Goal: Task Accomplishment & Management: Manage account settings

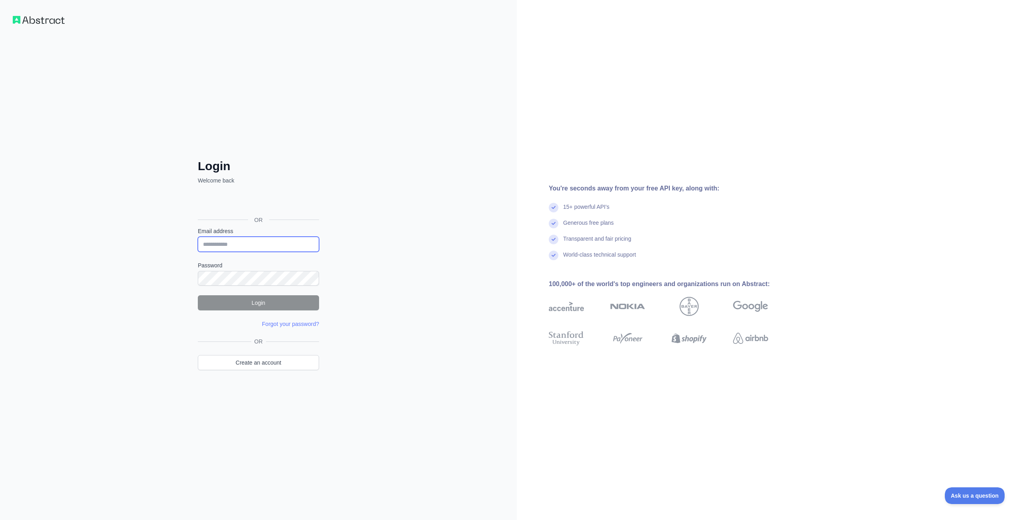
click at [274, 237] on input "Email address" at bounding box center [258, 244] width 121 height 15
type input "**********"
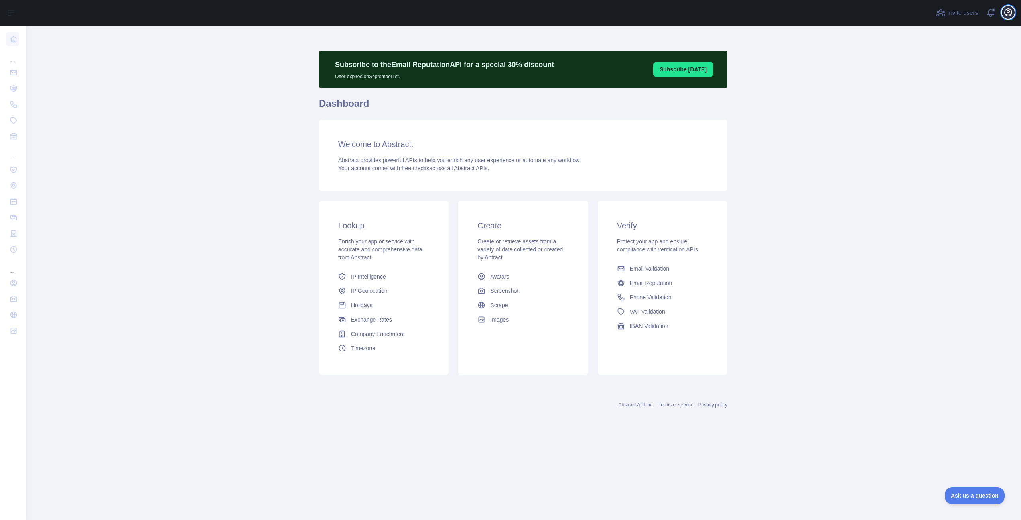
click at [1008, 11] on icon "button" at bounding box center [1008, 13] width 10 height 10
click at [954, 83] on button "Billing" at bounding box center [969, 86] width 89 height 14
click at [1006, 16] on icon "button" at bounding box center [1008, 13] width 10 height 10
click at [964, 58] on link "Account settings" at bounding box center [969, 58] width 89 height 14
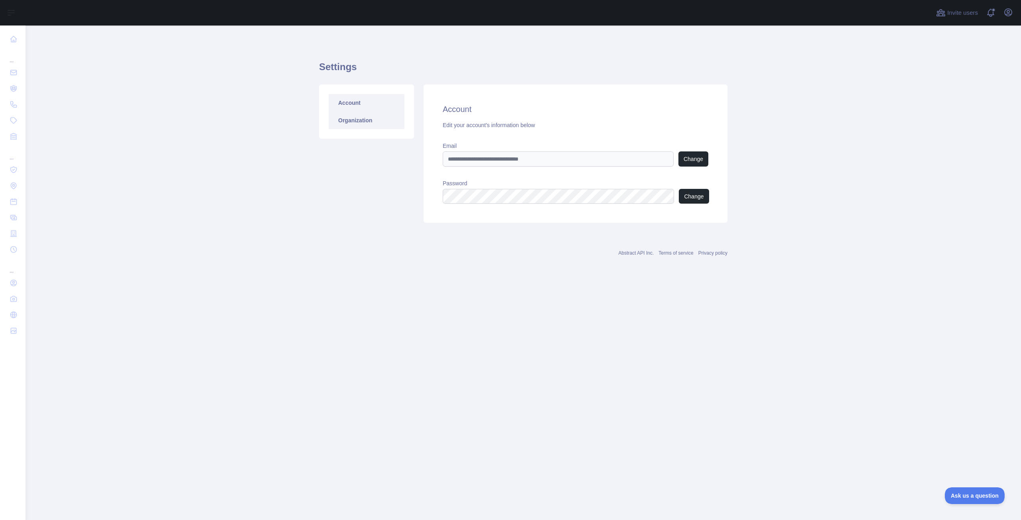
click at [342, 120] on link "Organization" at bounding box center [367, 121] width 76 height 18
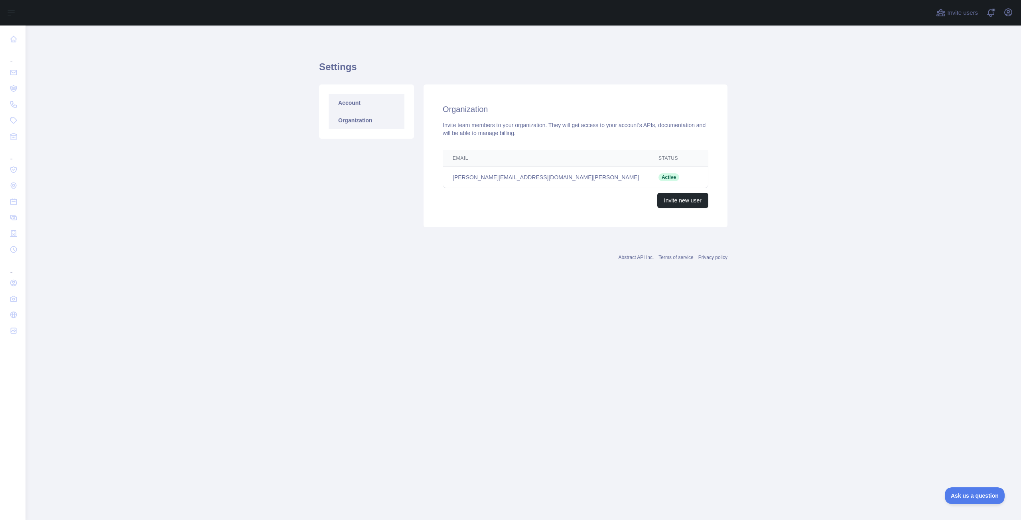
click at [346, 101] on link "Account" at bounding box center [367, 103] width 76 height 18
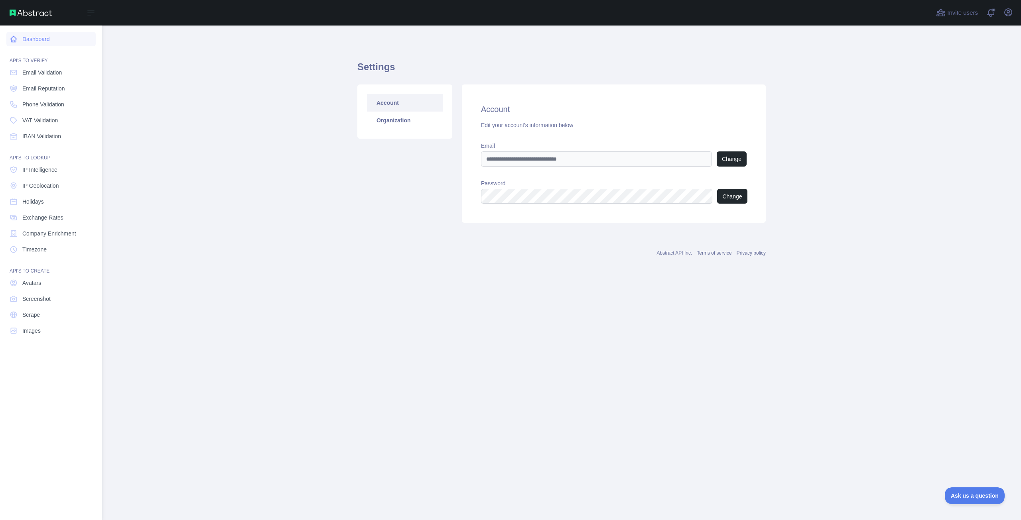
click at [54, 39] on link "Dashboard" at bounding box center [50, 39] width 89 height 14
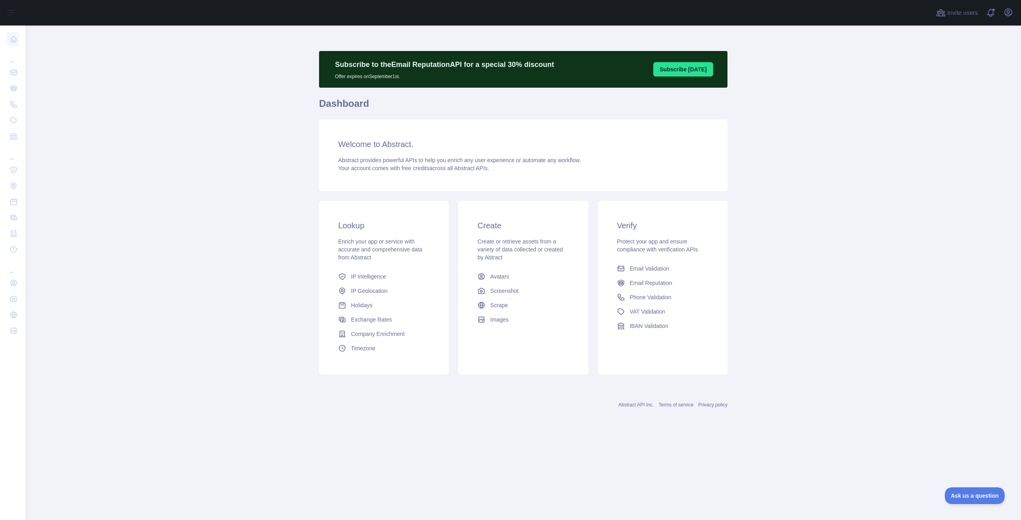
click at [649, 243] on span "Protect your app and ensure compliance with verification APIs" at bounding box center [657, 245] width 81 height 14
click at [988, 12] on span at bounding box center [994, 13] width 16 height 26
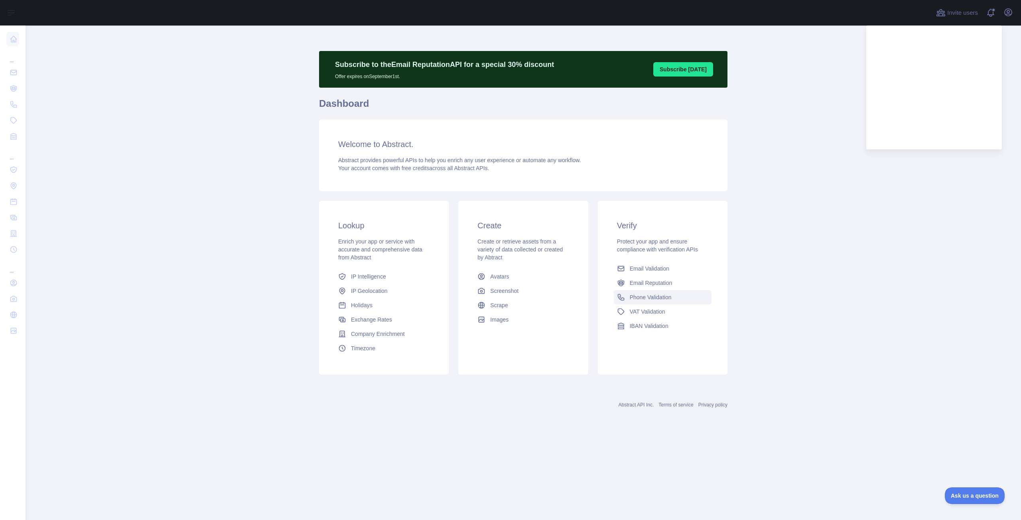
click at [693, 303] on link "Phone Validation" at bounding box center [663, 297] width 98 height 14
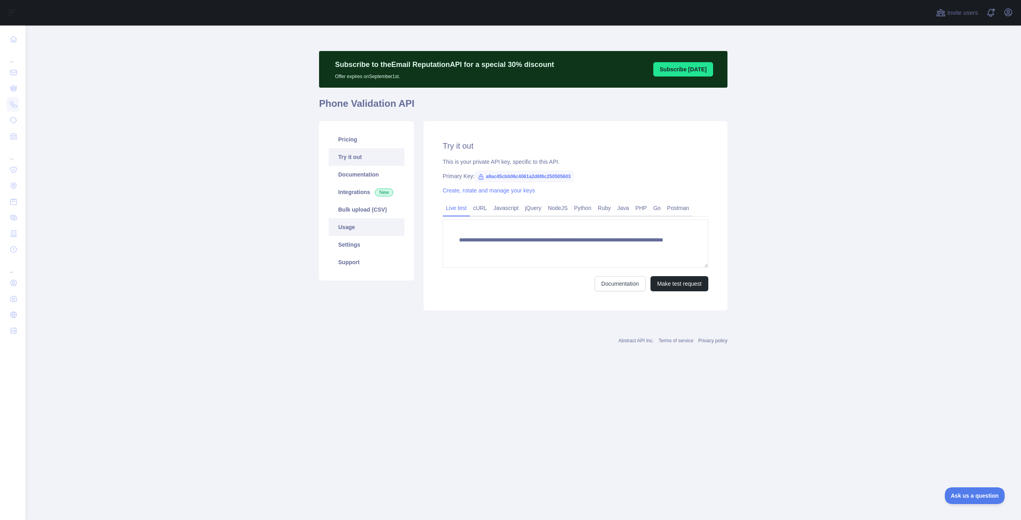
click at [348, 231] on link "Usage" at bounding box center [367, 228] width 76 height 18
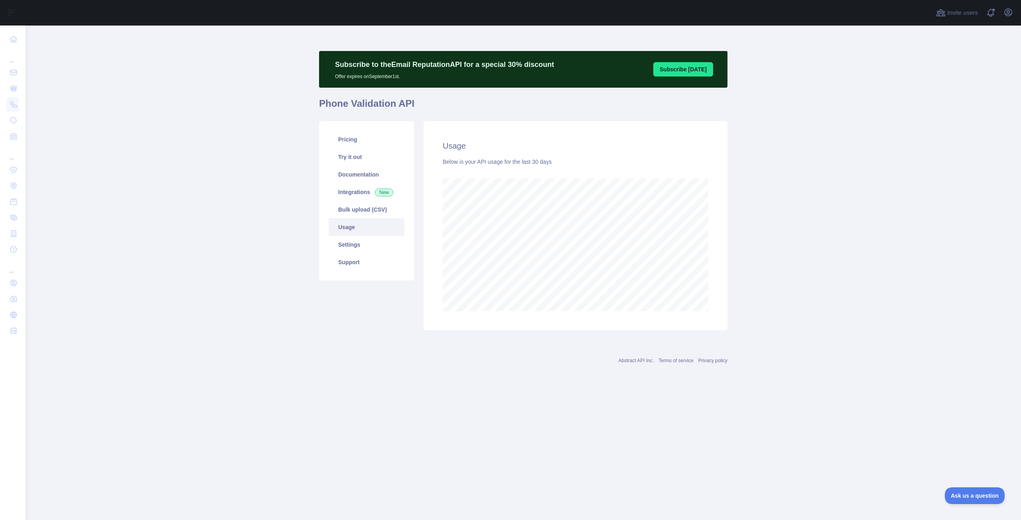
scroll to position [495, 995]
click at [345, 138] on link "Pricing" at bounding box center [367, 140] width 76 height 18
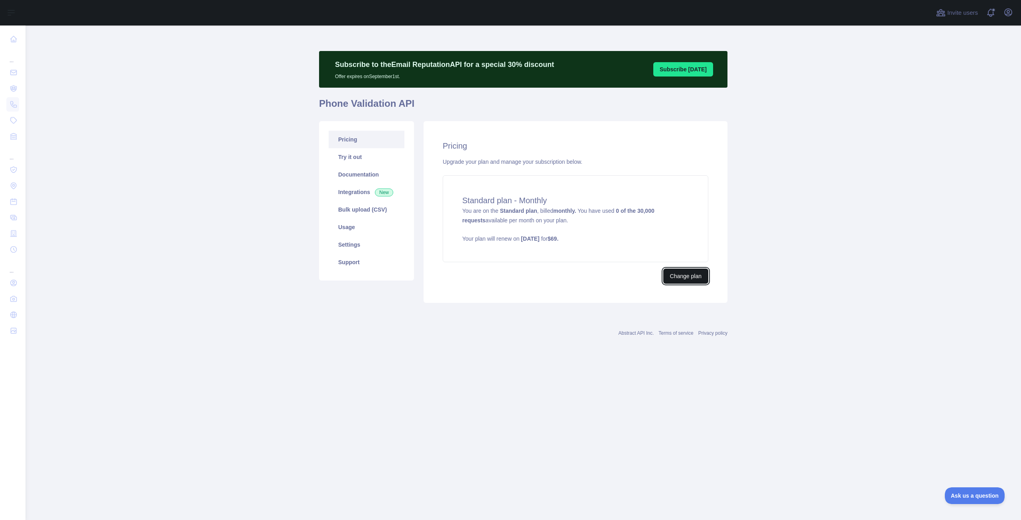
click at [676, 273] on button "Change plan" at bounding box center [685, 276] width 45 height 15
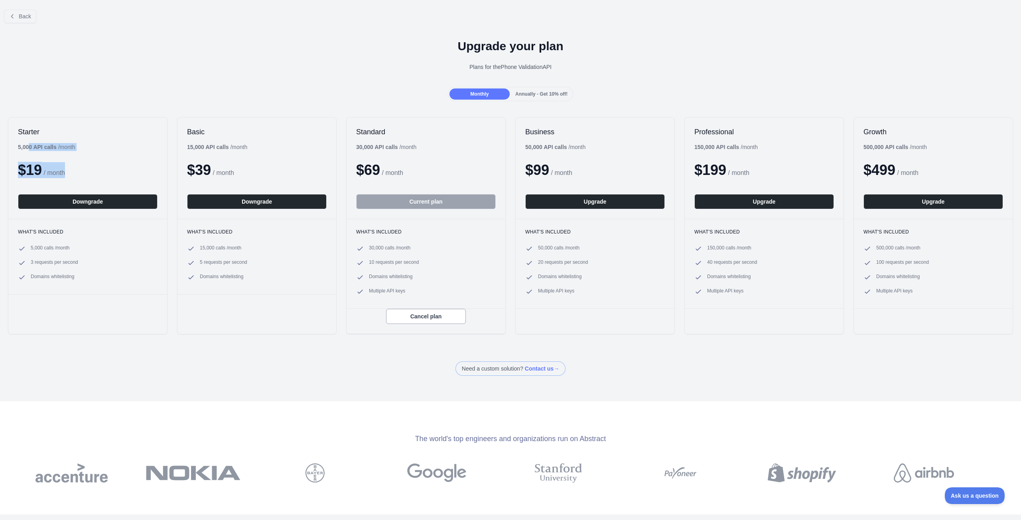
drag, startPoint x: 30, startPoint y: 146, endPoint x: 119, endPoint y: 149, distance: 89.4
click at [119, 149] on div "Starter 5,000 API calls / month $ 19 / month Downgrade" at bounding box center [87, 168] width 159 height 101
drag, startPoint x: 85, startPoint y: 155, endPoint x: 34, endPoint y: 158, distance: 50.3
click at [34, 158] on div "Starter 5,000 API calls / month $ 19 / month Downgrade" at bounding box center [87, 168] width 159 height 101
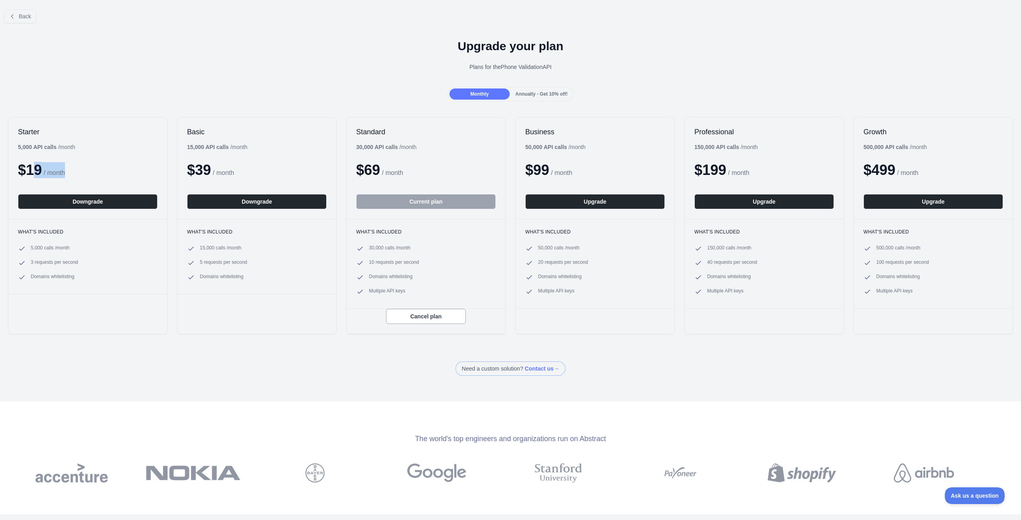
click at [34, 158] on div "Starter 5,000 API calls / month $ 19 / month Downgrade" at bounding box center [87, 168] width 159 height 101
click at [24, 14] on span "Back" at bounding box center [25, 16] width 12 height 6
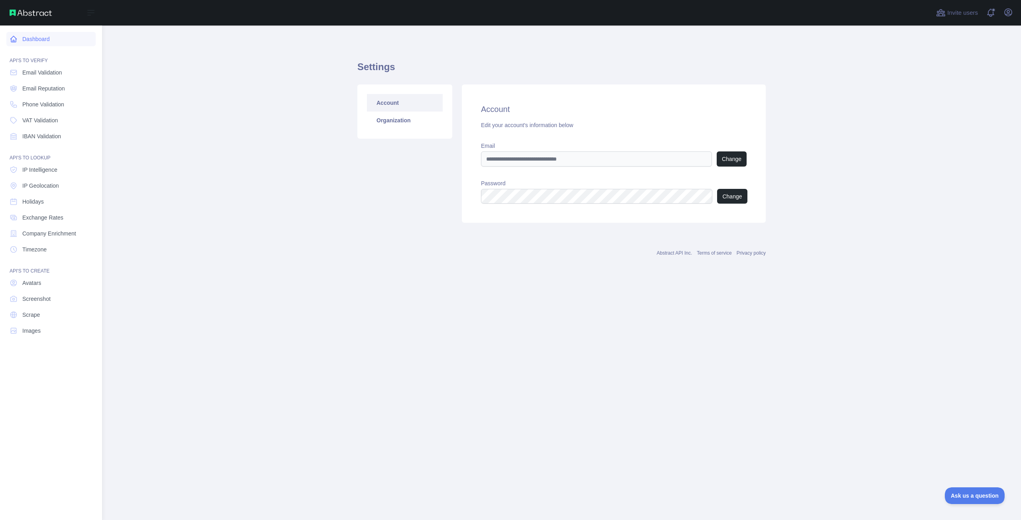
click at [33, 45] on link "Dashboard" at bounding box center [50, 39] width 89 height 14
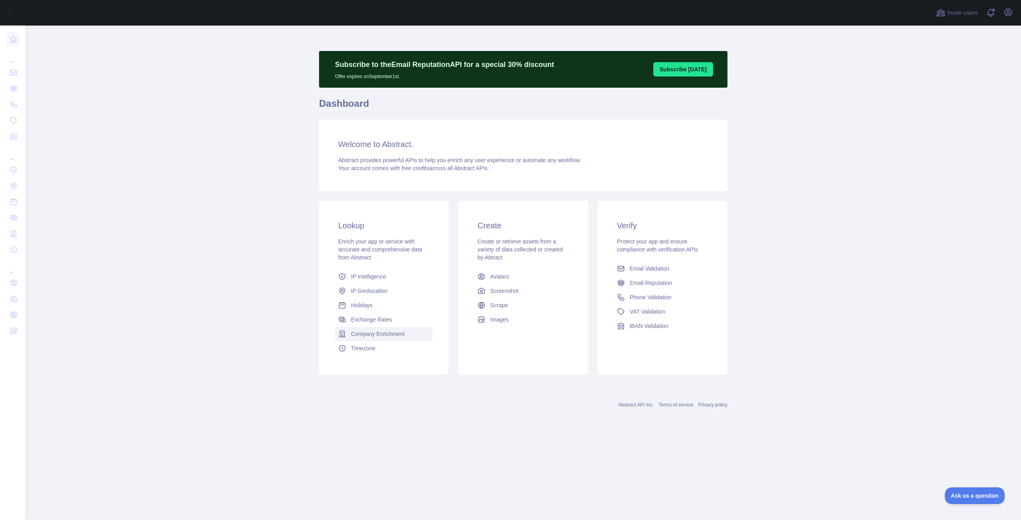
click at [394, 337] on span "Company Enrichment" at bounding box center [378, 334] width 54 height 8
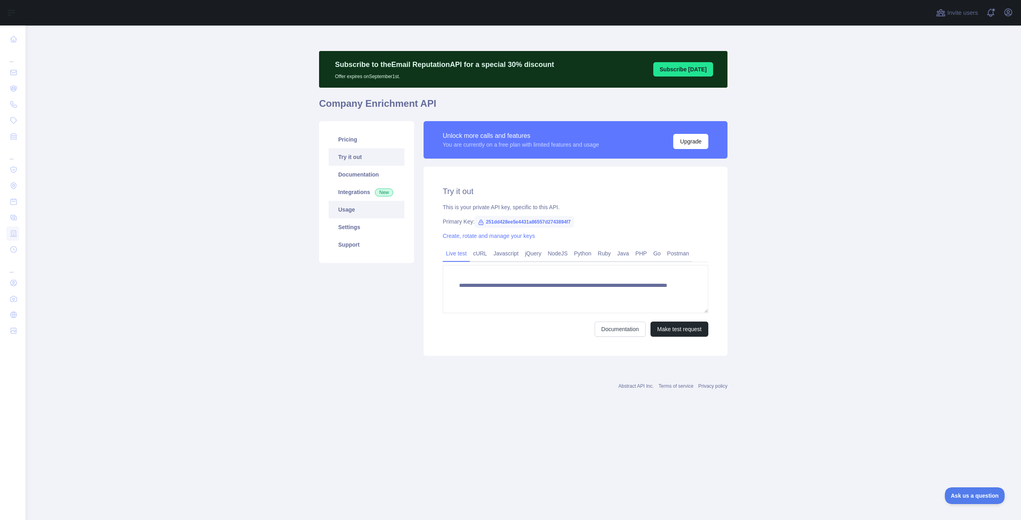
click at [355, 216] on link "Usage" at bounding box center [367, 210] width 76 height 18
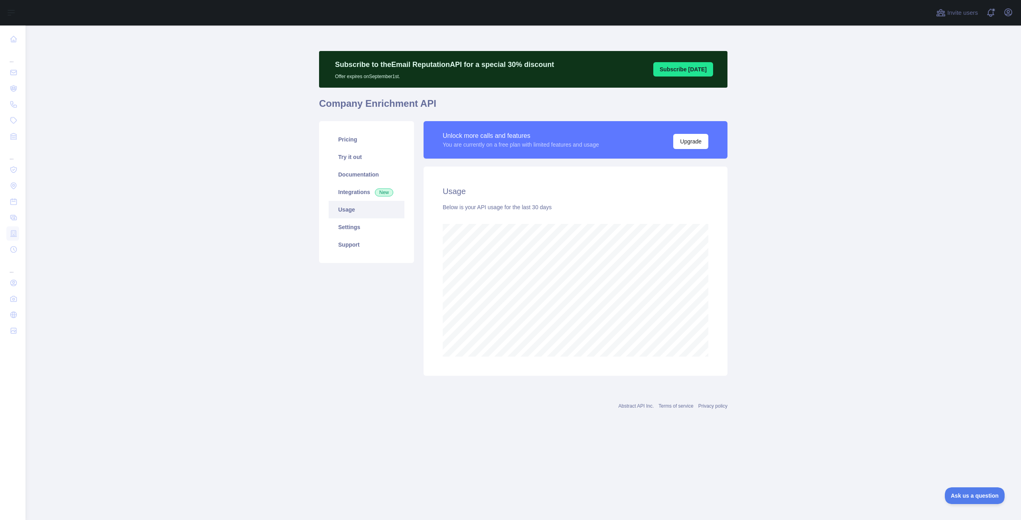
scroll to position [495, 995]
click at [349, 144] on link "Pricing" at bounding box center [367, 140] width 76 height 18
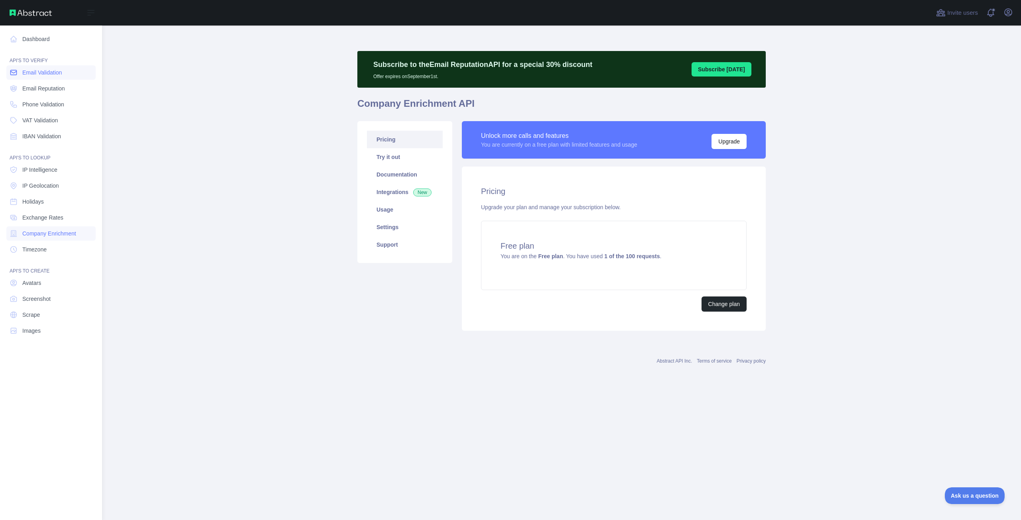
click at [65, 77] on link "Email Validation" at bounding box center [50, 72] width 89 height 14
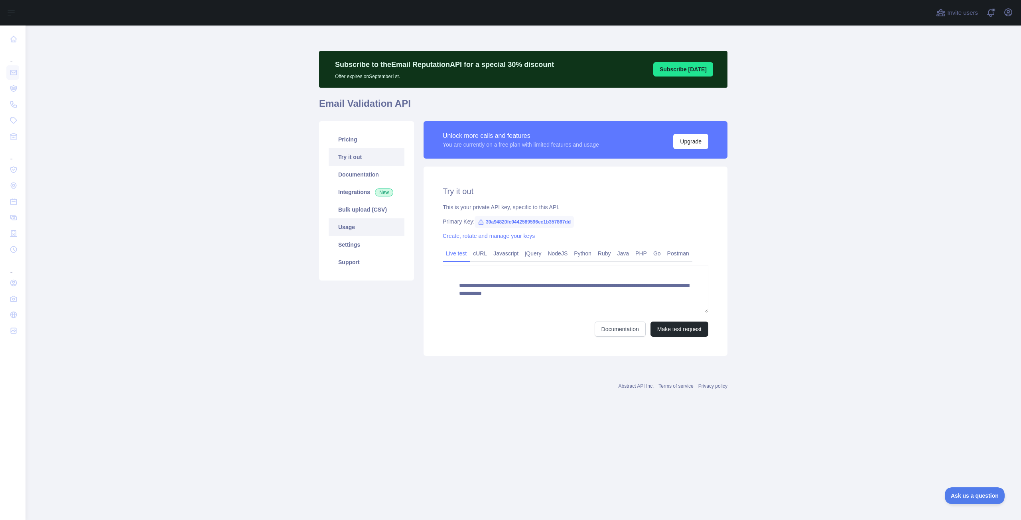
click at [354, 224] on link "Usage" at bounding box center [367, 228] width 76 height 18
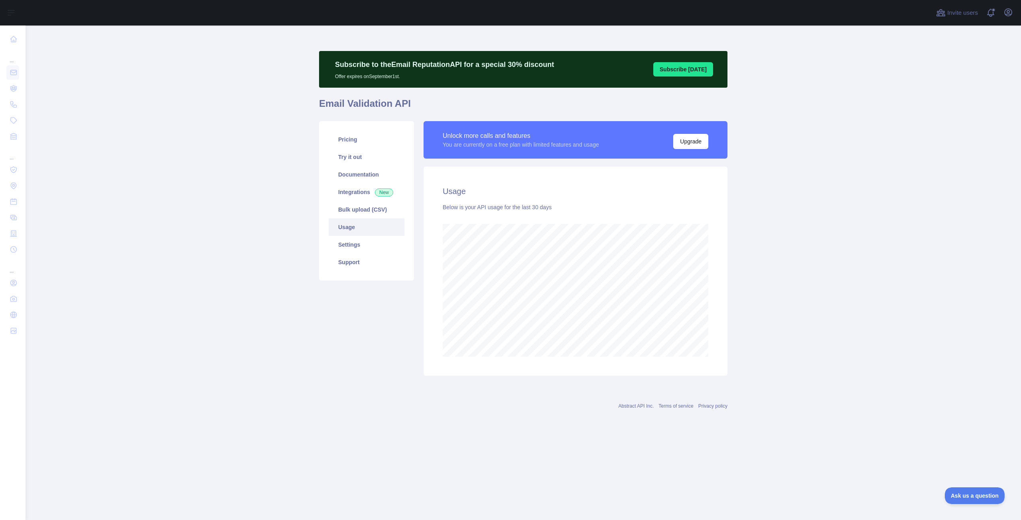
scroll to position [495, 995]
click at [361, 142] on link "Pricing" at bounding box center [367, 140] width 76 height 18
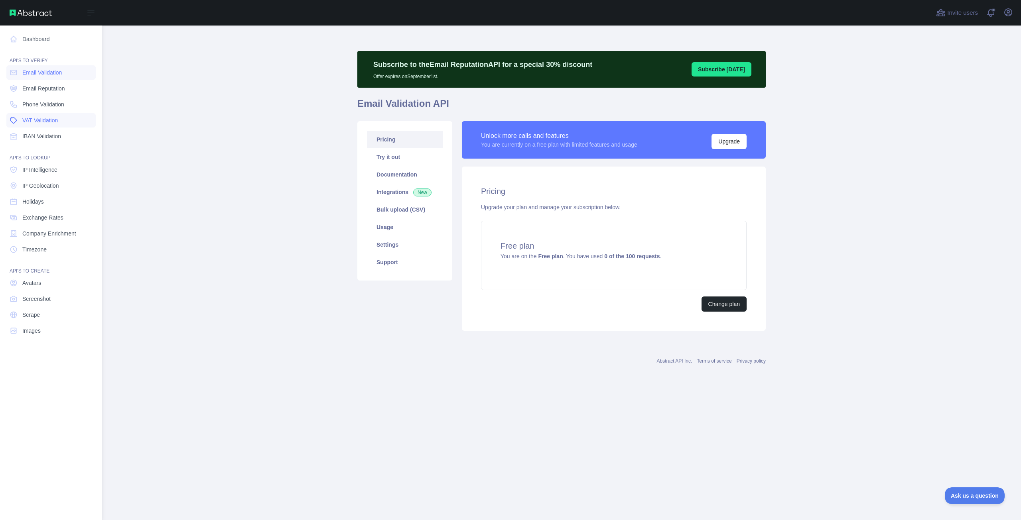
click at [50, 118] on span "VAT Validation" at bounding box center [39, 120] width 35 height 8
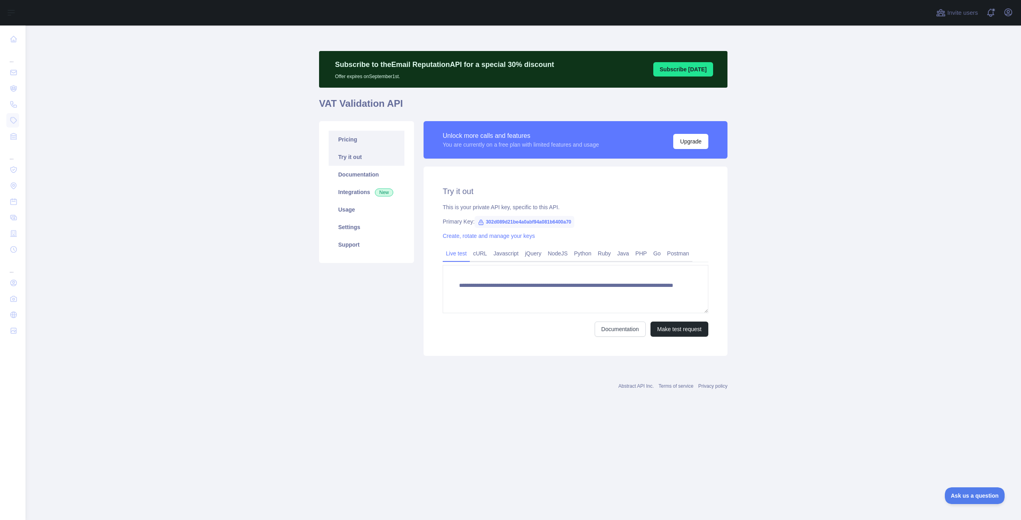
click at [390, 135] on link "Pricing" at bounding box center [367, 140] width 76 height 18
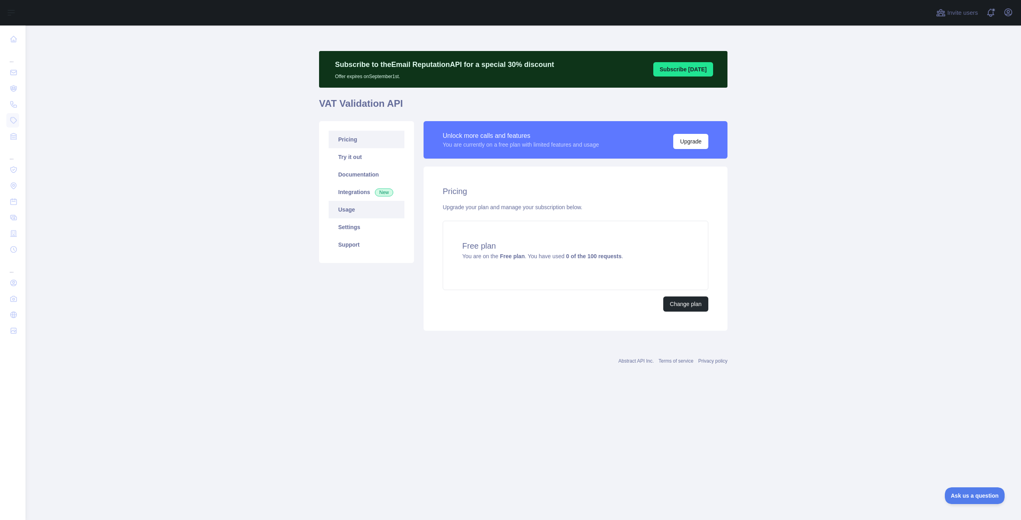
click at [364, 213] on link "Usage" at bounding box center [367, 210] width 76 height 18
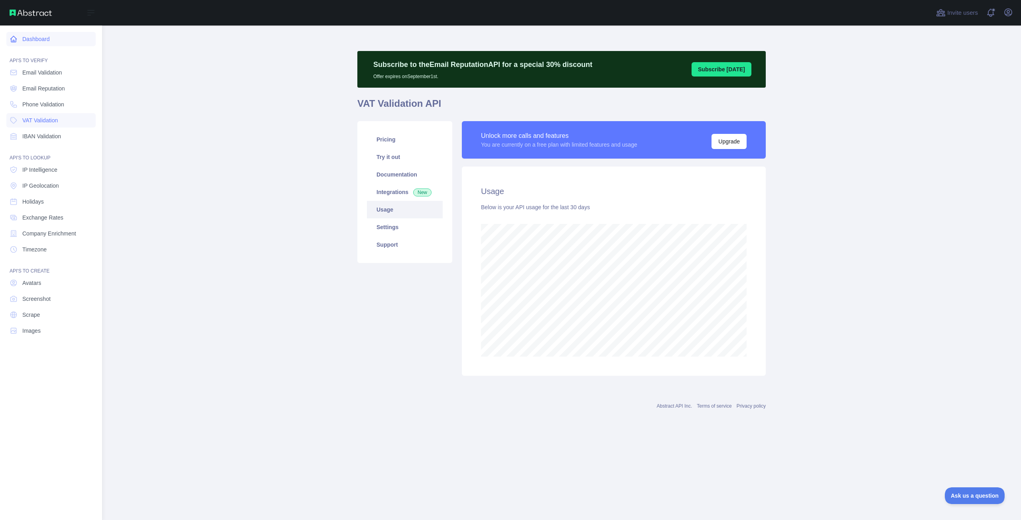
scroll to position [398274, 397851]
click at [57, 172] on span "IP Intelligence" at bounding box center [39, 170] width 35 height 8
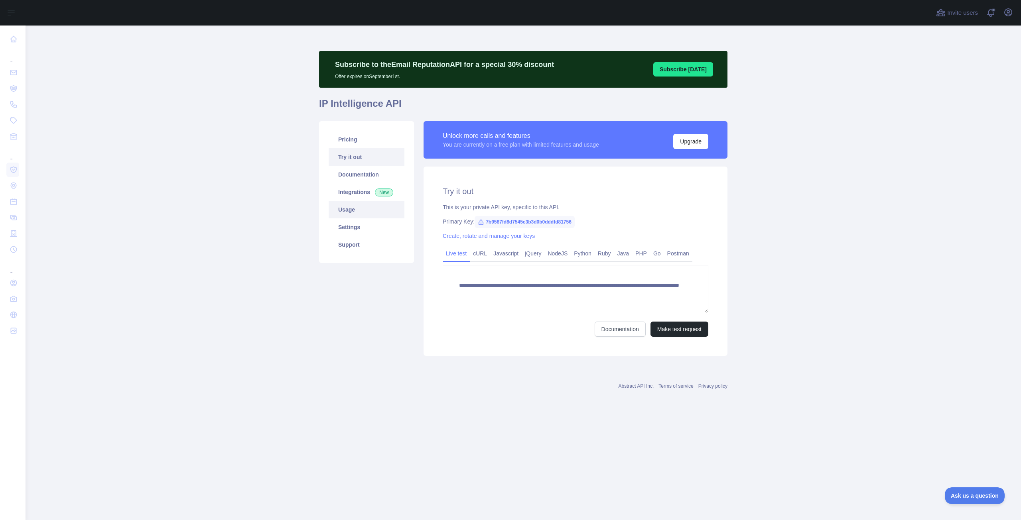
click at [359, 212] on link "Usage" at bounding box center [367, 210] width 76 height 18
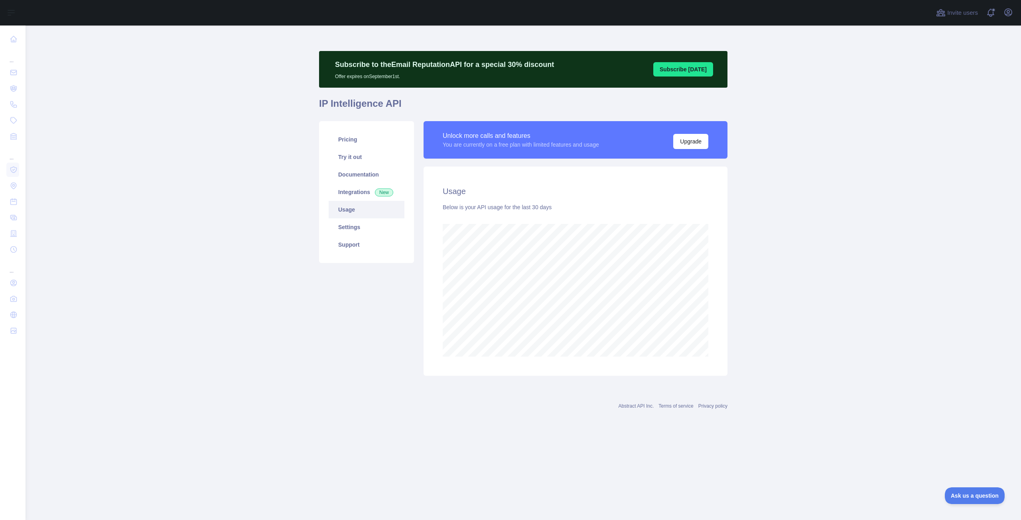
scroll to position [495, 995]
click at [359, 139] on link "Pricing" at bounding box center [367, 140] width 76 height 18
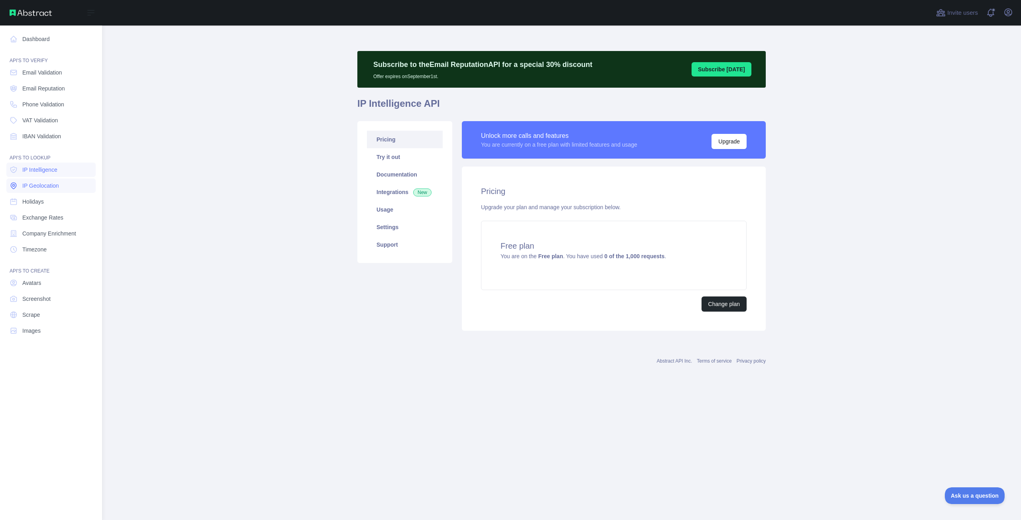
click at [51, 187] on span "IP Geolocation" at bounding box center [40, 186] width 37 height 8
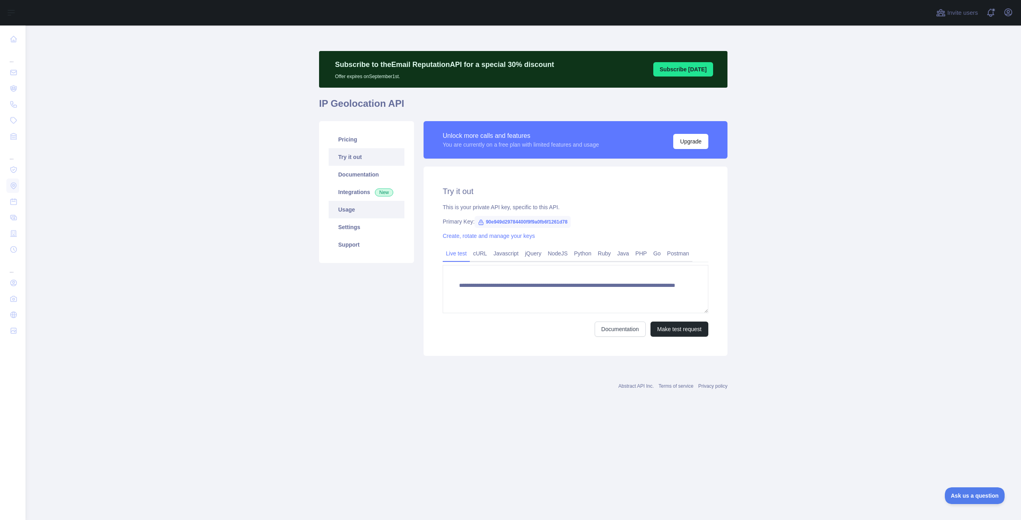
click at [347, 209] on link "Usage" at bounding box center [367, 210] width 76 height 18
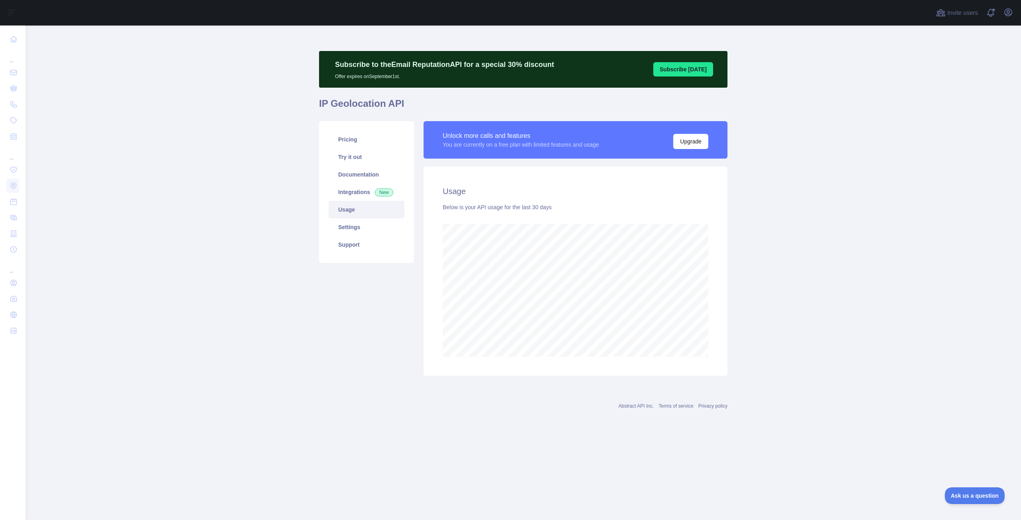
scroll to position [495, 995]
click at [349, 134] on link "Pricing" at bounding box center [367, 140] width 76 height 18
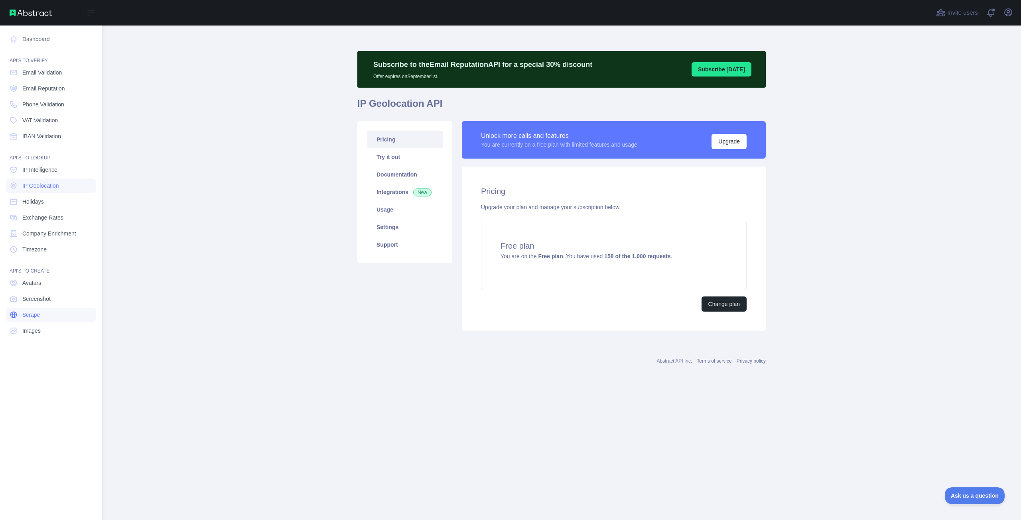
click at [51, 318] on link "Scrape" at bounding box center [50, 315] width 89 height 14
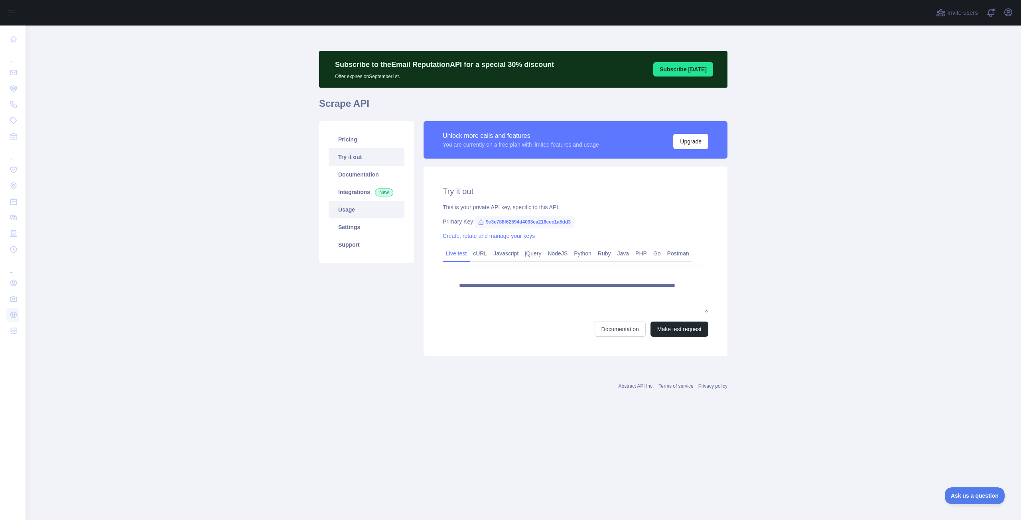
click at [364, 211] on link "Usage" at bounding box center [367, 210] width 76 height 18
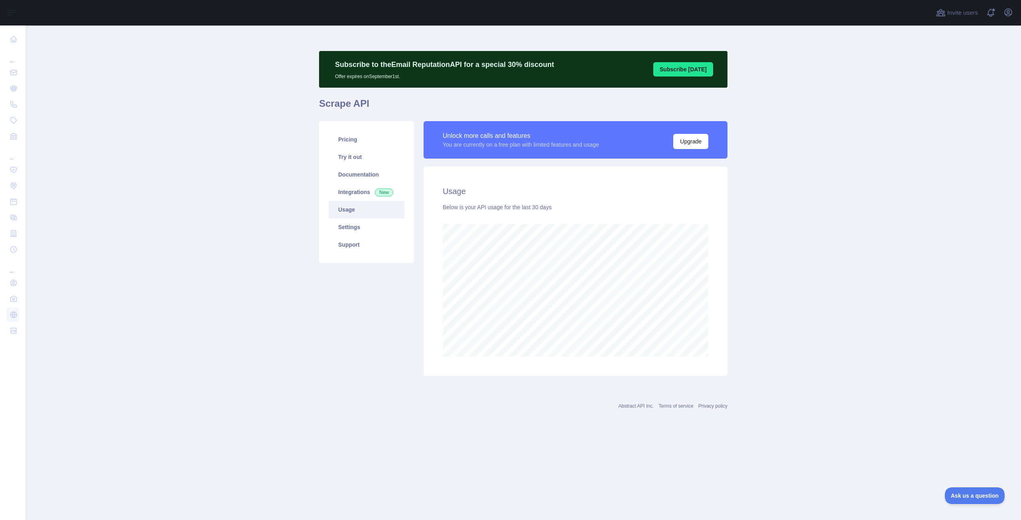
scroll to position [495, 995]
click at [360, 146] on link "Pricing" at bounding box center [367, 140] width 76 height 18
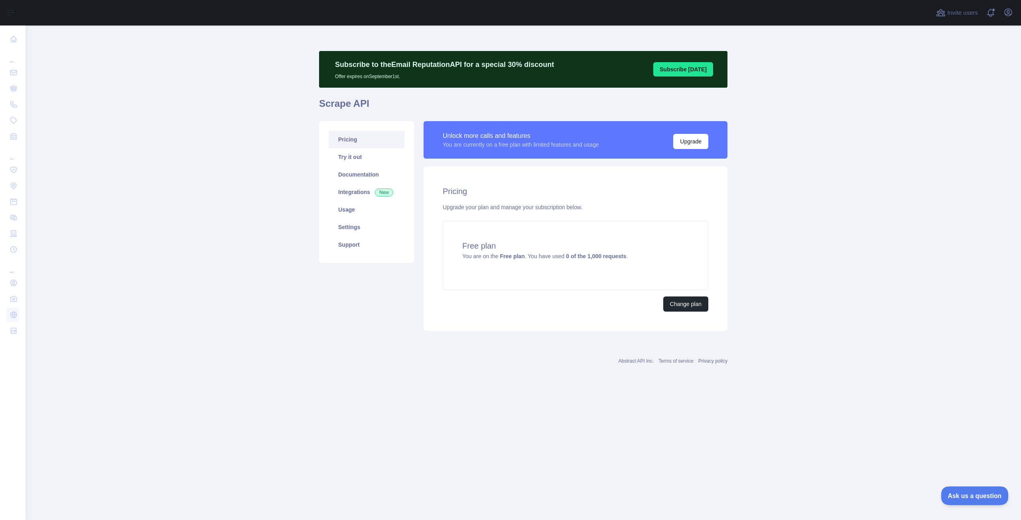
click at [969, 490] on button "Ask us a question" at bounding box center [971, 494] width 60 height 17
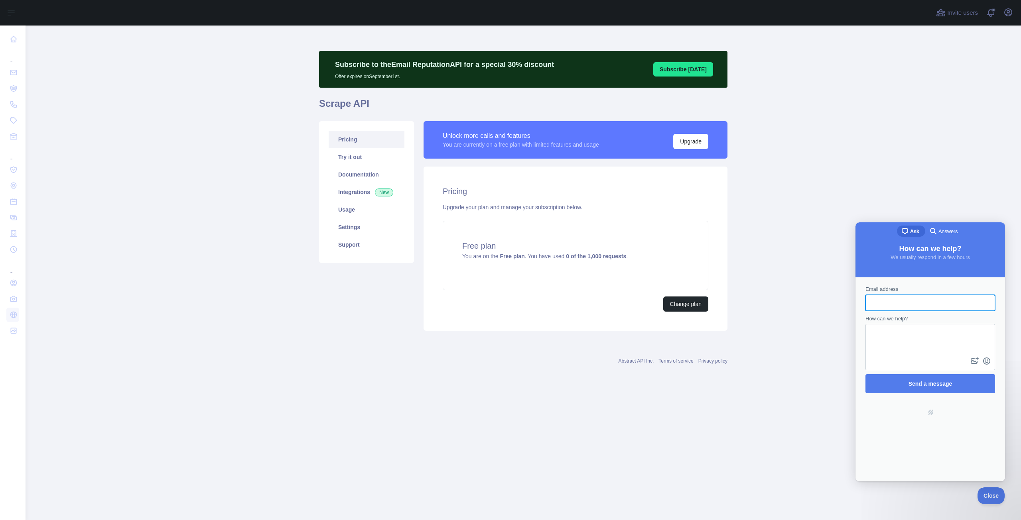
click at [878, 299] on input "Email address" at bounding box center [930, 303] width 117 height 14
type input "**********"
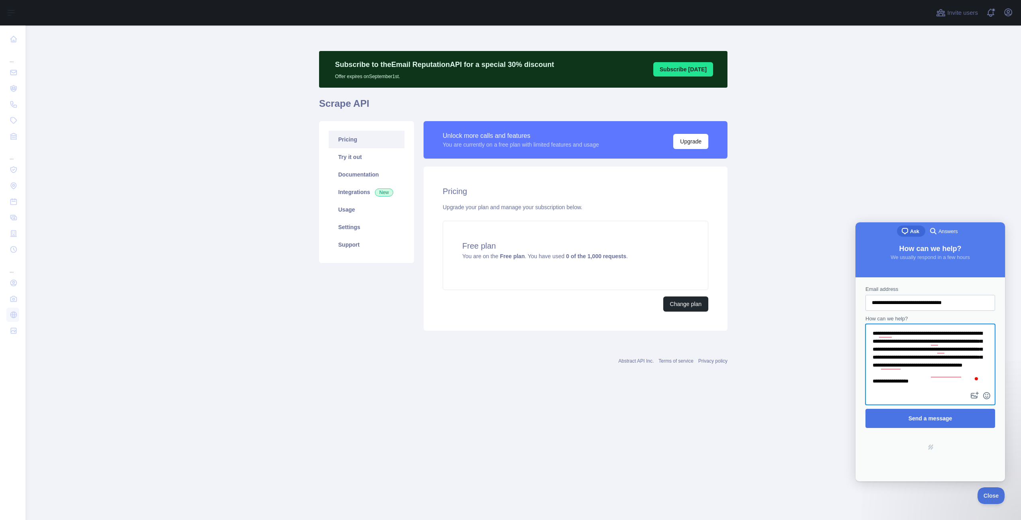
type textarea "**********"
click at [951, 411] on span "Send a message" at bounding box center [930, 419] width 112 height 18
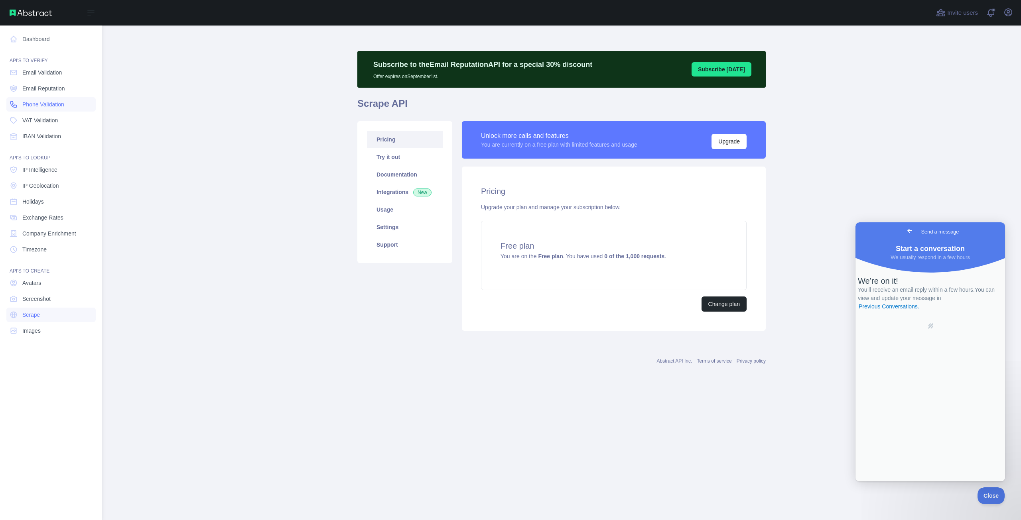
click at [74, 103] on link "Phone Validation" at bounding box center [50, 104] width 89 height 14
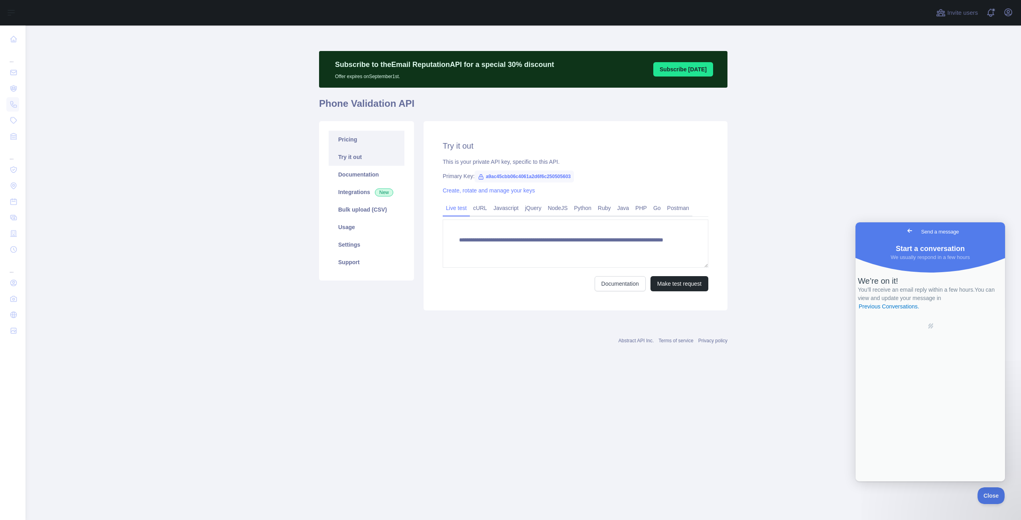
click at [373, 138] on link "Pricing" at bounding box center [367, 140] width 76 height 18
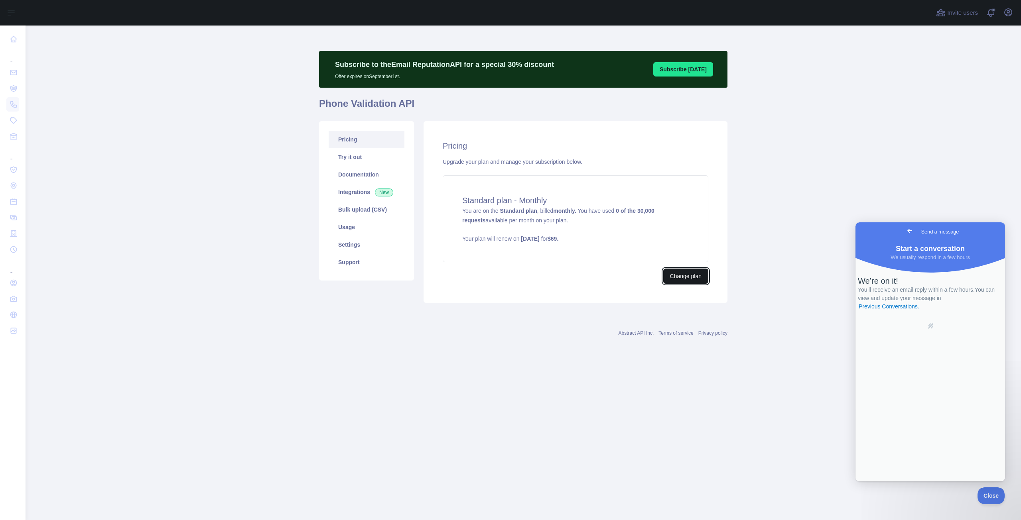
click at [684, 280] on button "Change plan" at bounding box center [685, 276] width 45 height 15
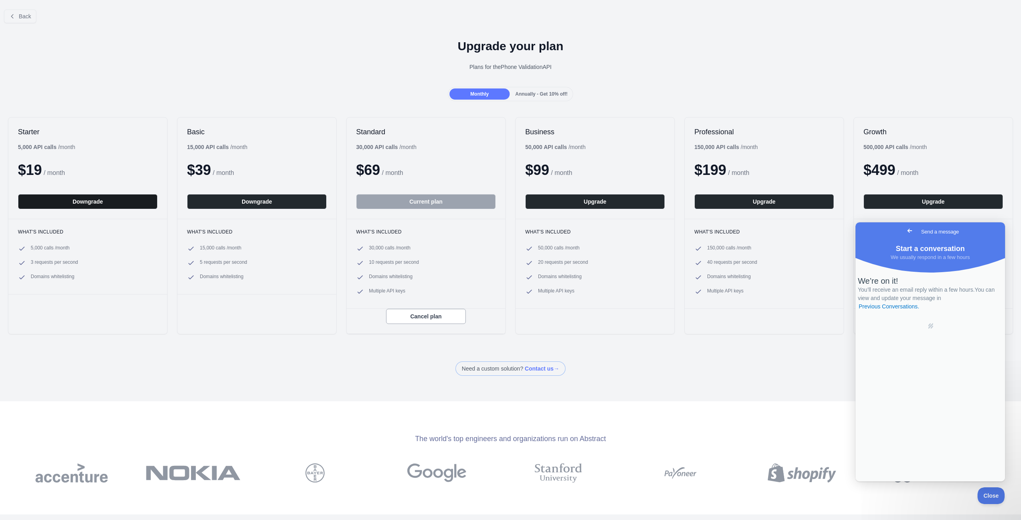
click at [136, 199] on button "Downgrade" at bounding box center [88, 201] width 140 height 15
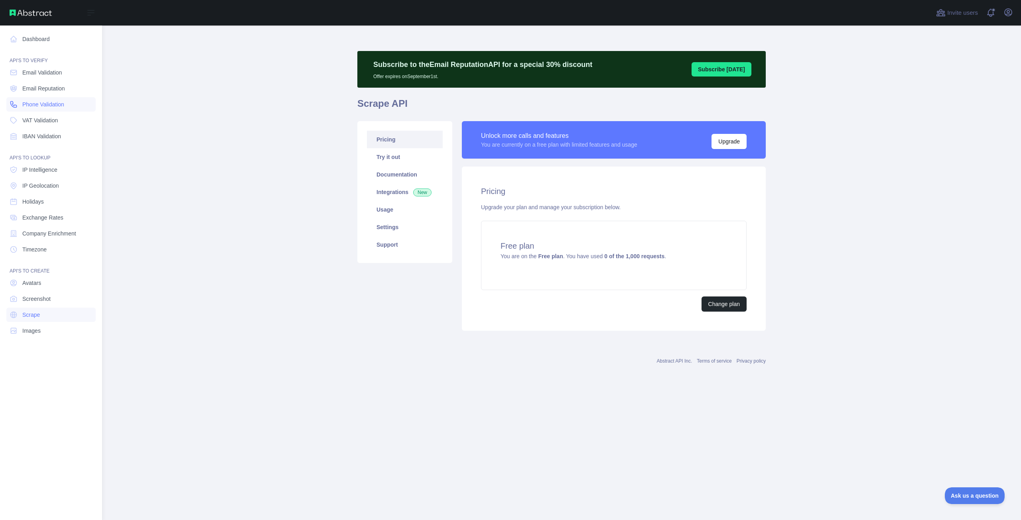
click at [69, 102] on link "Phone Validation" at bounding box center [50, 104] width 89 height 14
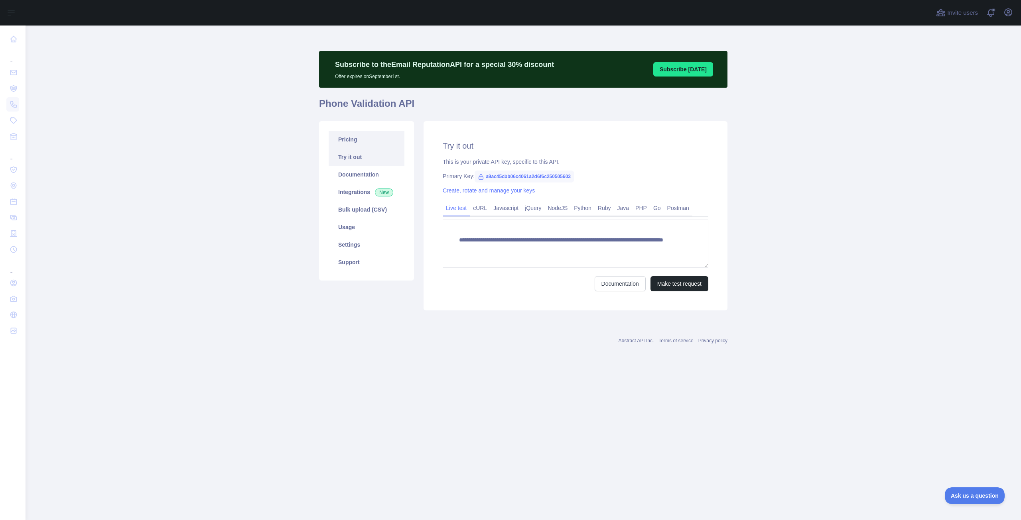
click at [376, 143] on link "Pricing" at bounding box center [367, 140] width 76 height 18
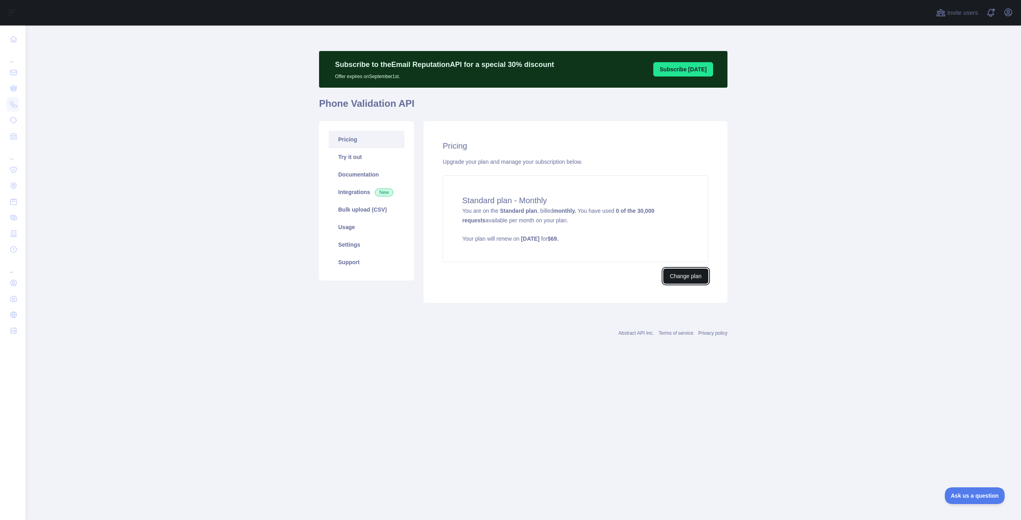
click at [678, 278] on button "Change plan" at bounding box center [685, 276] width 45 height 15
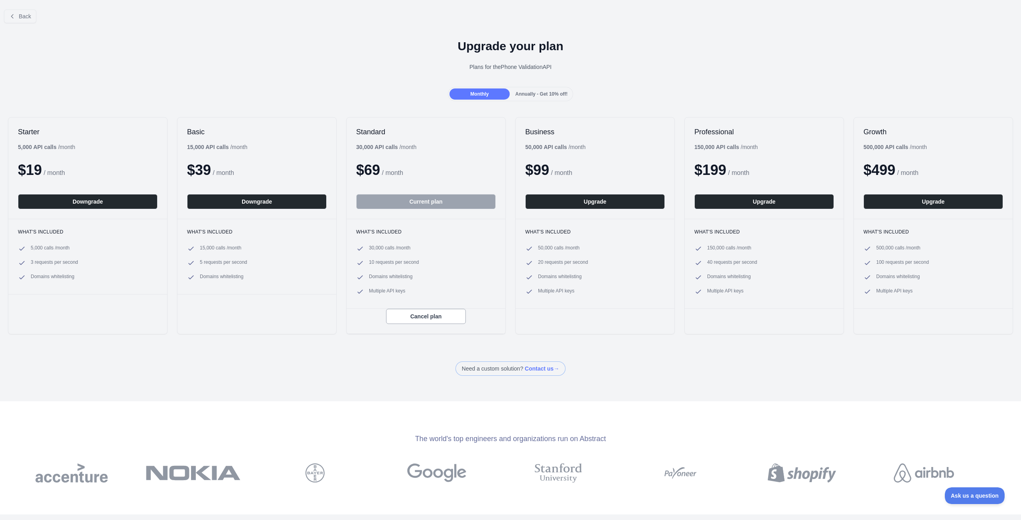
click at [445, 203] on button "Current plan" at bounding box center [426, 201] width 140 height 15
click at [438, 315] on button "Cancel plan" at bounding box center [426, 316] width 80 height 15
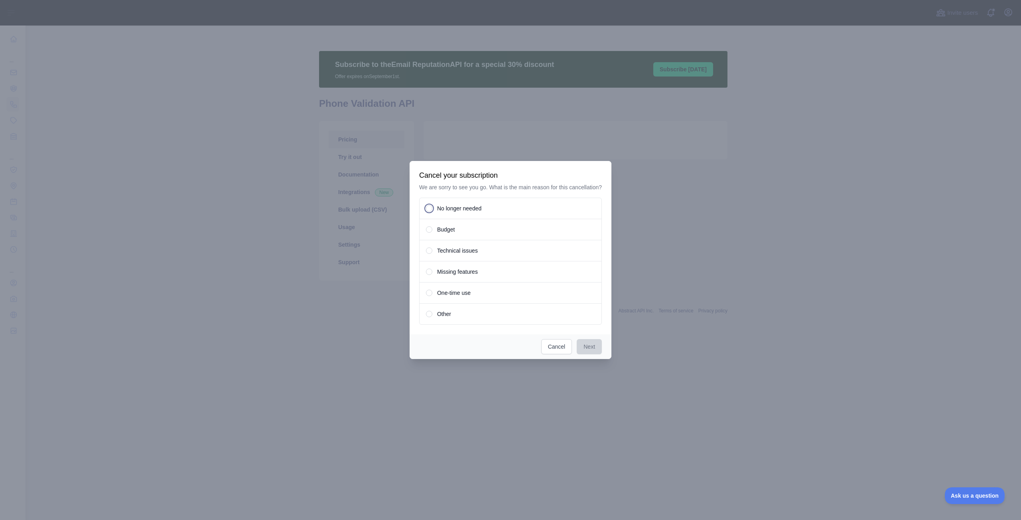
click at [431, 232] on span at bounding box center [429, 230] width 6 height 6
click at [585, 345] on button "Next" at bounding box center [589, 346] width 25 height 15
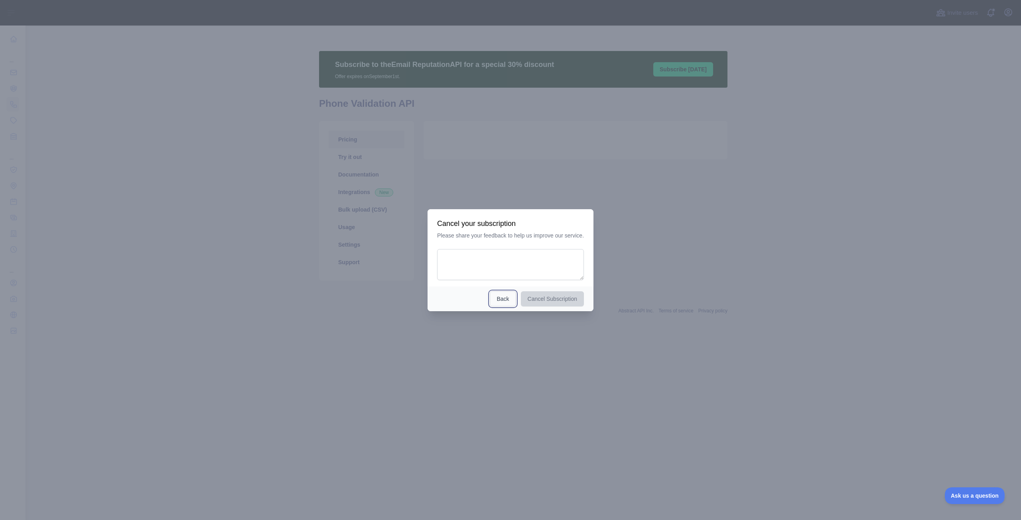
click at [504, 303] on button "Back" at bounding box center [503, 299] width 26 height 15
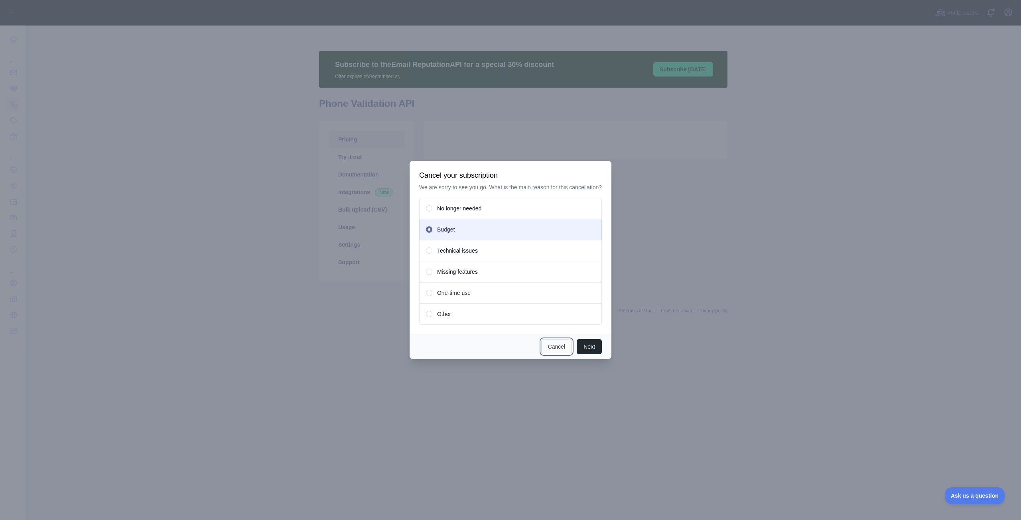
click at [565, 351] on button "Cancel" at bounding box center [556, 346] width 31 height 15
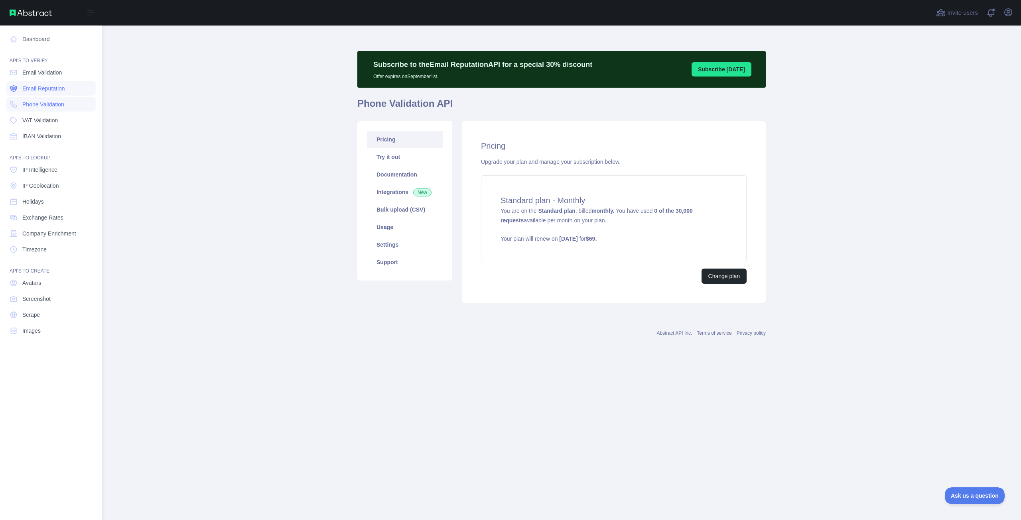
click at [39, 87] on span "Email Reputation" at bounding box center [43, 89] width 43 height 8
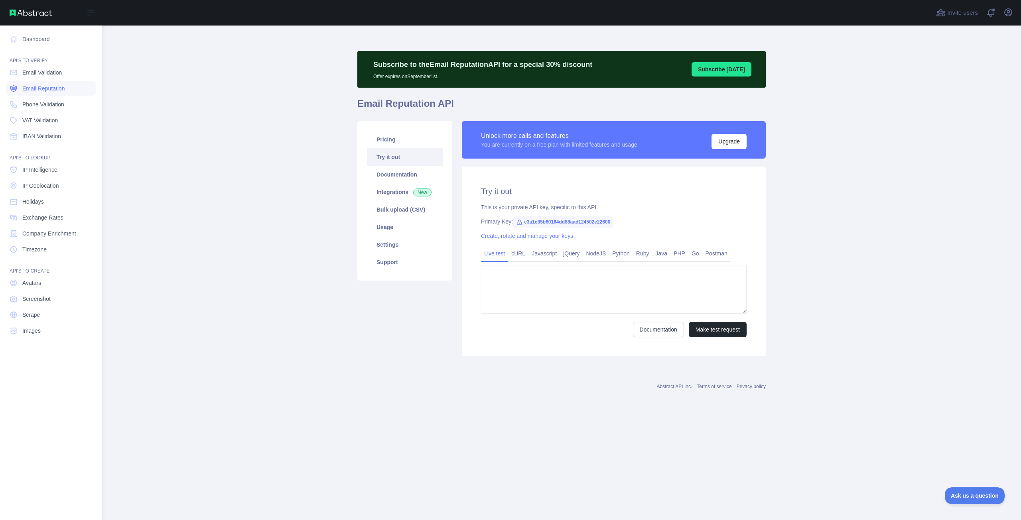
type textarea "**********"
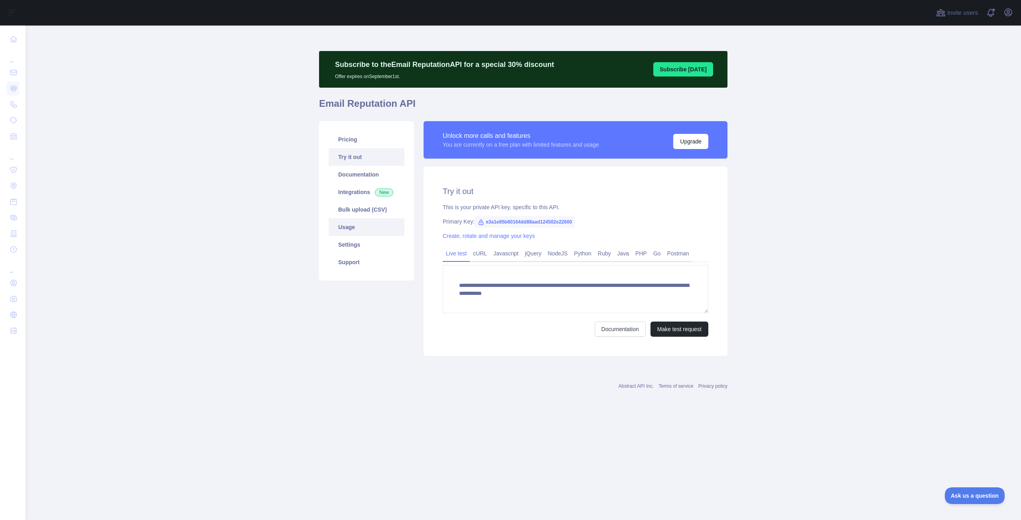
click at [356, 223] on link "Usage" at bounding box center [367, 228] width 76 height 18
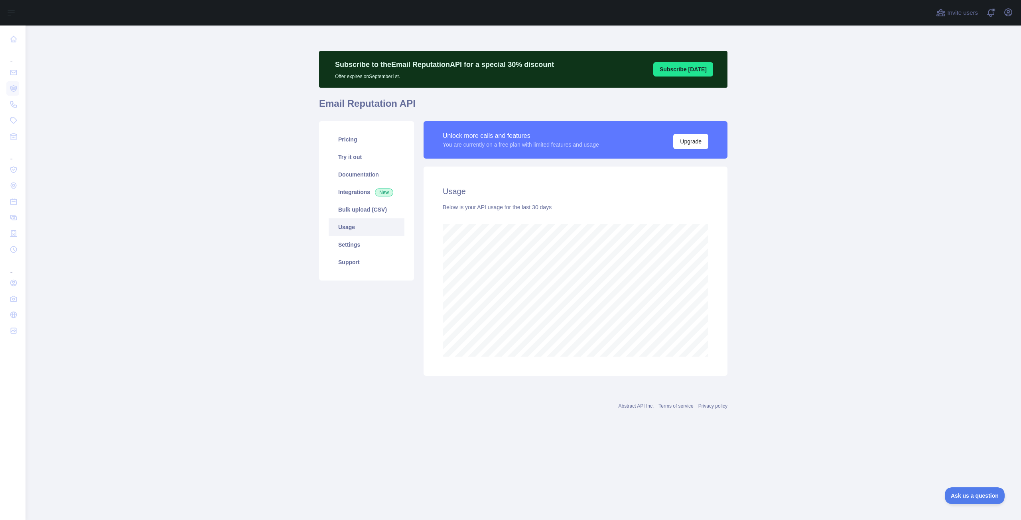
scroll to position [495, 995]
click at [345, 140] on link "Pricing" at bounding box center [367, 140] width 76 height 18
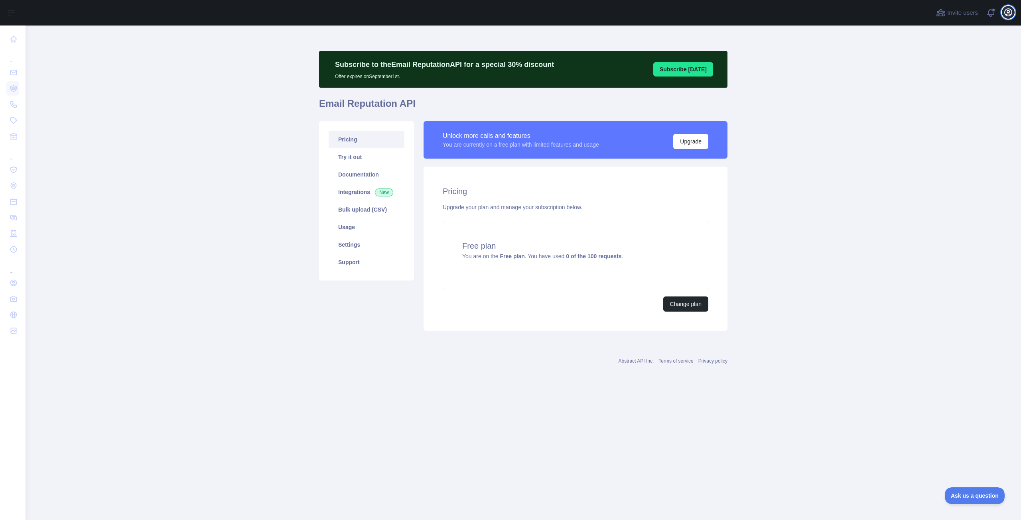
click at [1005, 11] on icon "button" at bounding box center [1008, 13] width 10 height 10
click at [991, 73] on link "Organization" at bounding box center [969, 72] width 89 height 14
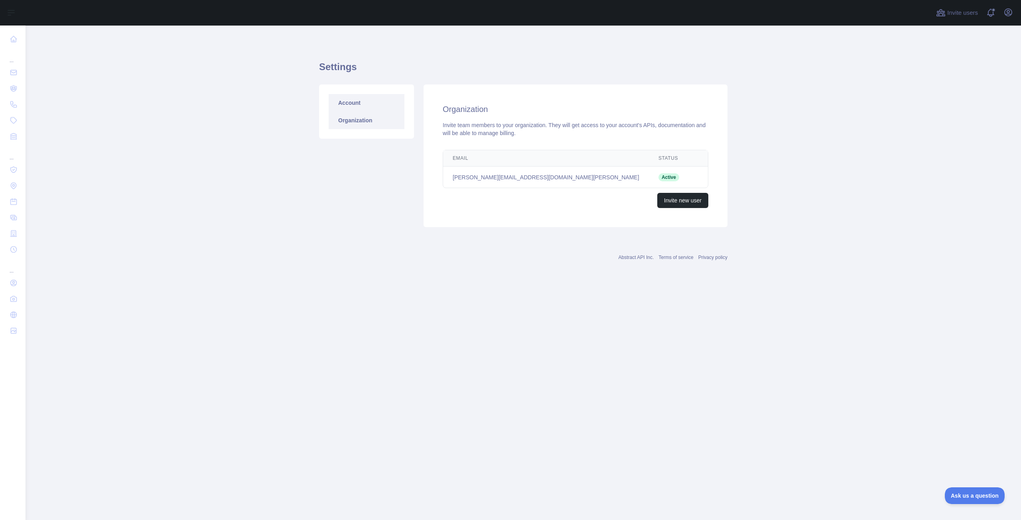
click at [355, 105] on link "Account" at bounding box center [367, 103] width 76 height 18
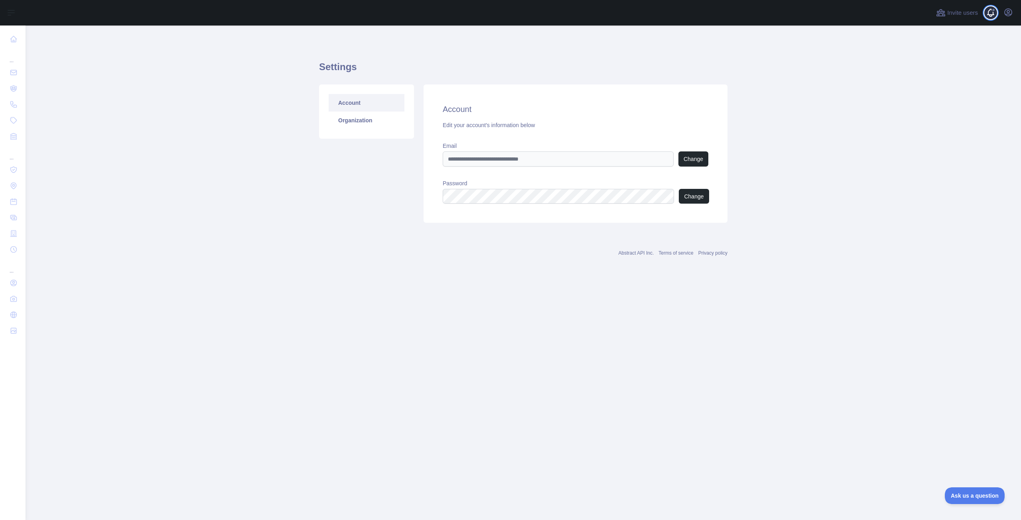
click at [993, 10] on span at bounding box center [993, 10] width 4 height 4
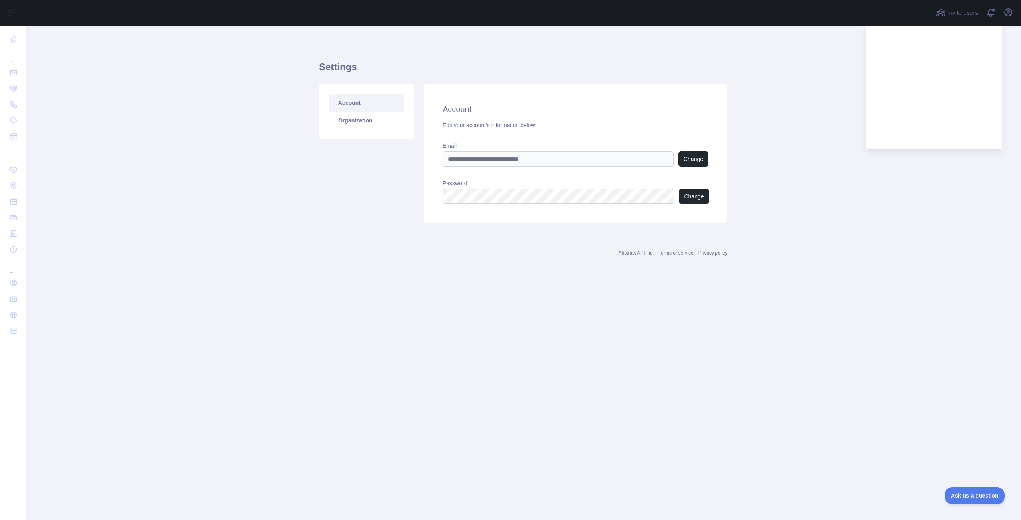
click at [937, 160] on main "Settings Account Organization Account Edit your account's information below Ema…" at bounding box center [523, 273] width 995 height 495
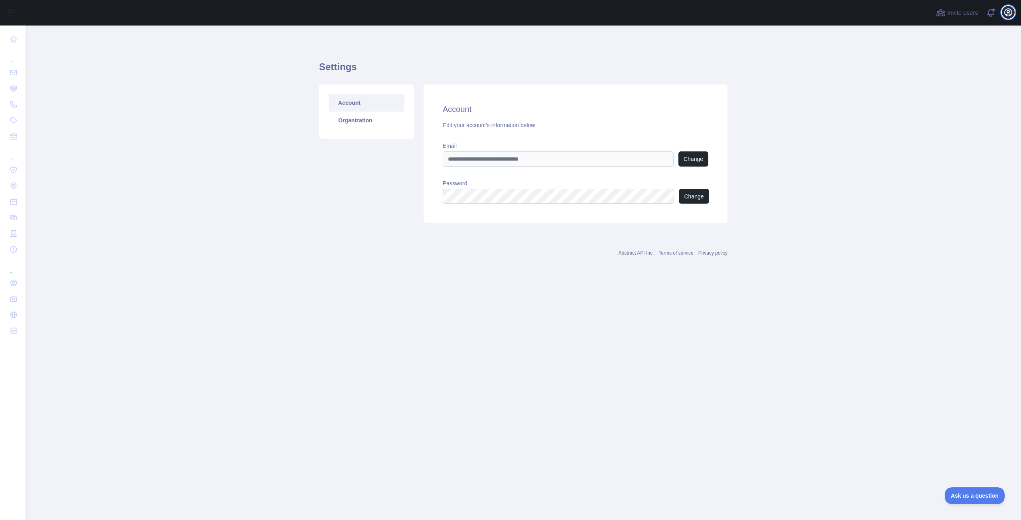
click at [1010, 12] on icon "button" at bounding box center [1008, 13] width 10 height 10
click at [92, 191] on main "Settings Account Organization Account Edit your account's information below Ema…" at bounding box center [523, 273] width 995 height 495
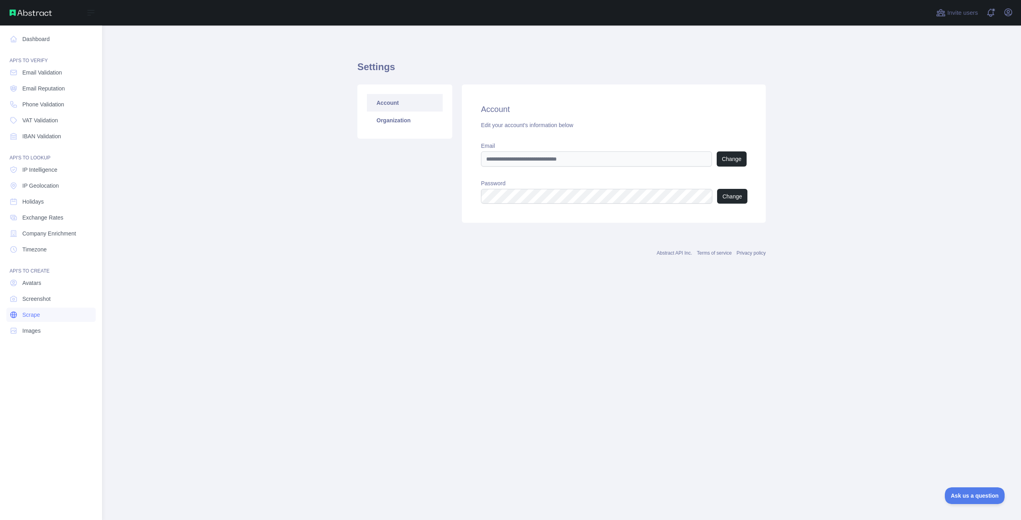
click at [74, 320] on link "Scrape" at bounding box center [50, 315] width 89 height 14
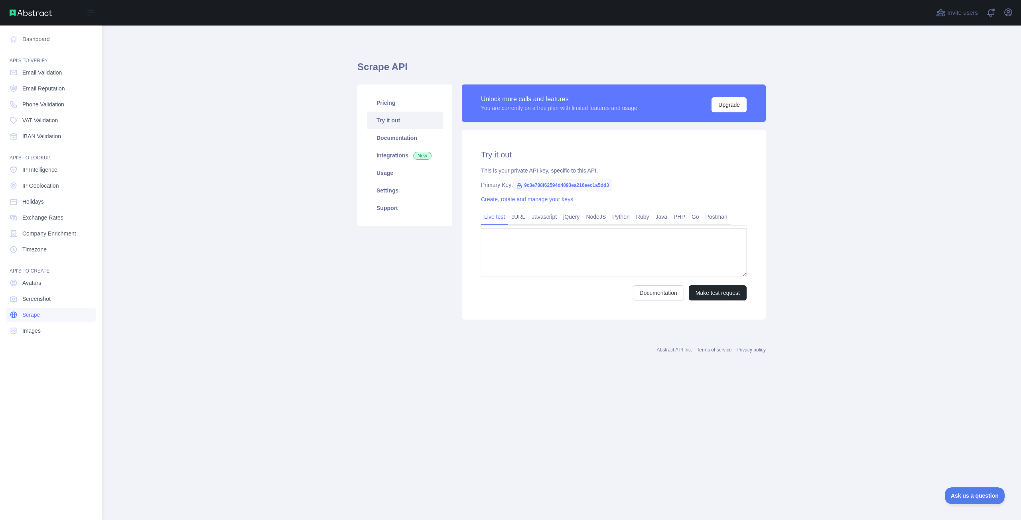
type textarea "**********"
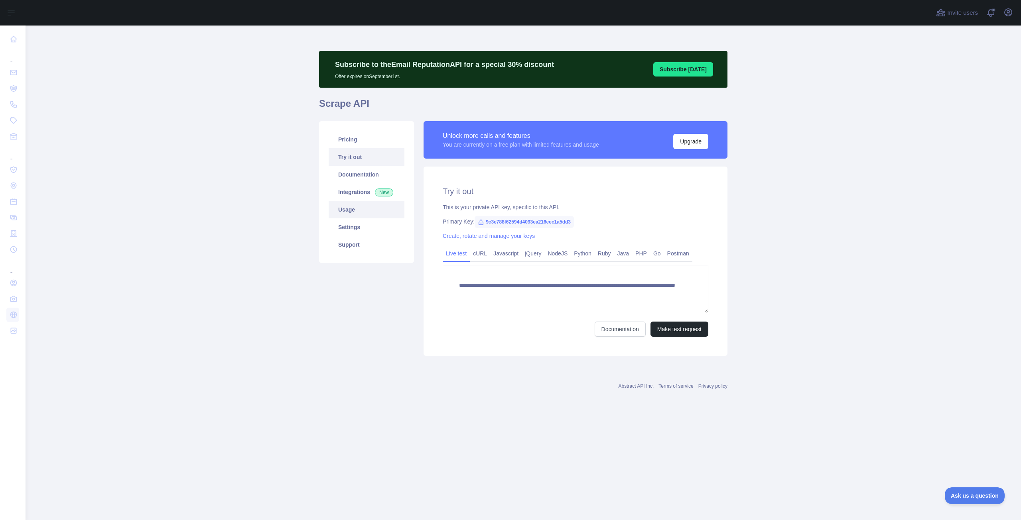
click at [363, 212] on link "Usage" at bounding box center [367, 210] width 76 height 18
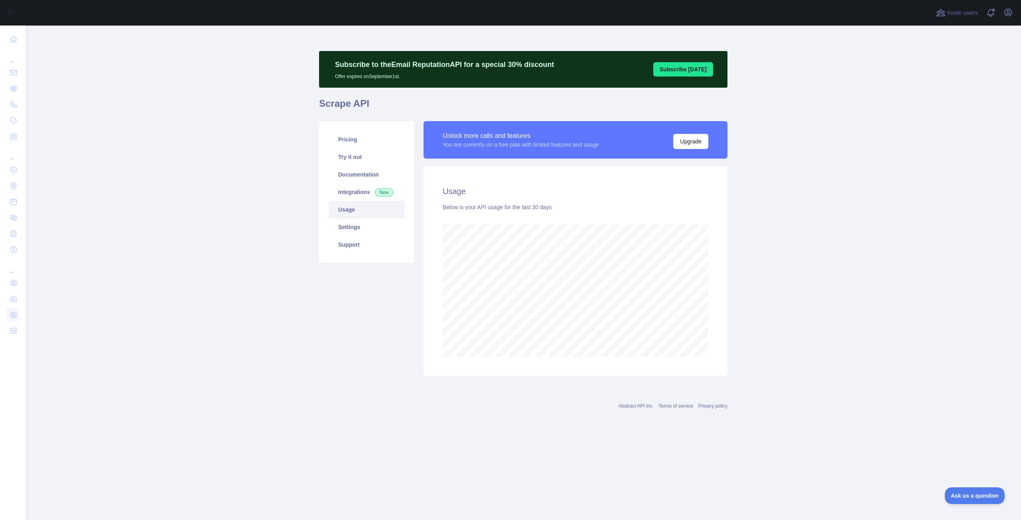
scroll to position [495, 995]
click at [369, 143] on link "Pricing" at bounding box center [367, 140] width 76 height 18
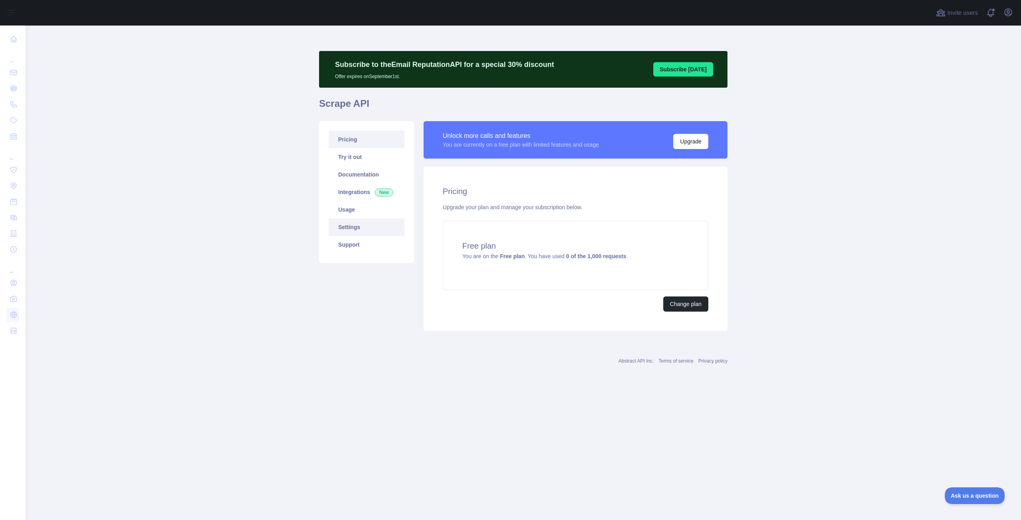
click at [367, 230] on link "Settings" at bounding box center [367, 228] width 76 height 18
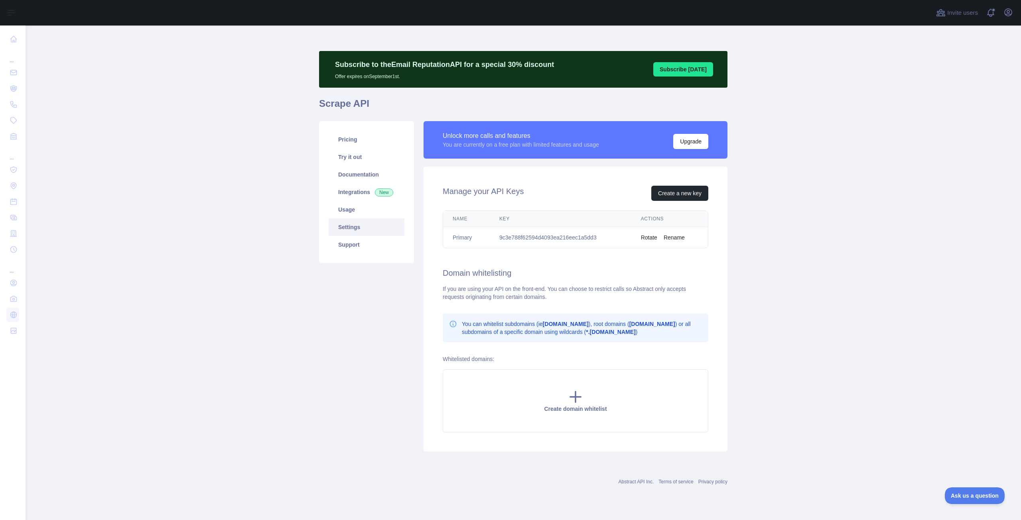
click at [1009, 4] on div "Invite users View notifications Open user menu" at bounding box center [974, 13] width 80 height 26
click at [1007, 9] on icon "button" at bounding box center [1008, 12] width 7 height 7
click at [938, 84] on button "Billing" at bounding box center [969, 86] width 89 height 14
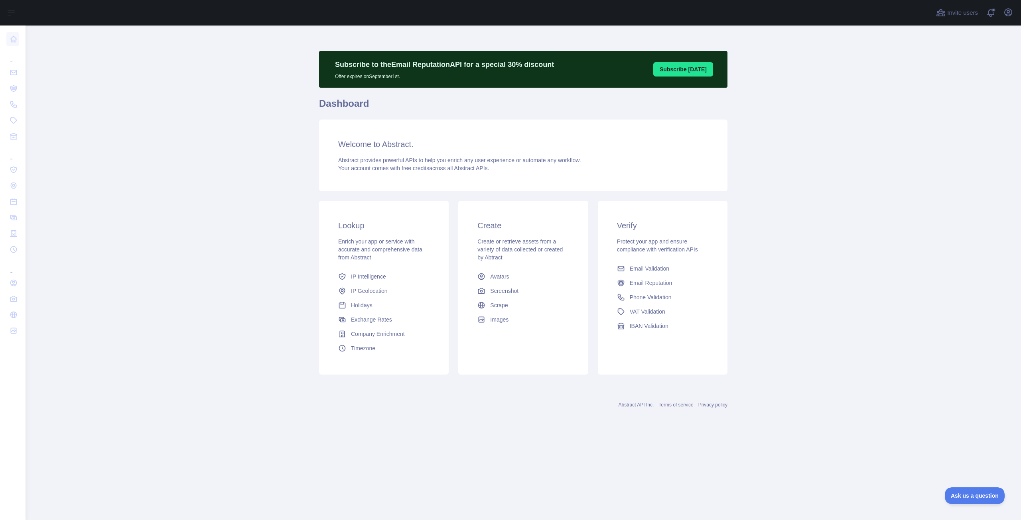
click at [824, 293] on main "Subscribe to the Email Reputation API for a special 30 % discount Offer expires…" at bounding box center [523, 273] width 995 height 495
click at [234, 323] on main "Subscribe to the Email Reputation API for a special 30 % discount Offer expires…" at bounding box center [523, 273] width 995 height 495
